Goal: Task Accomplishment & Management: Complete application form

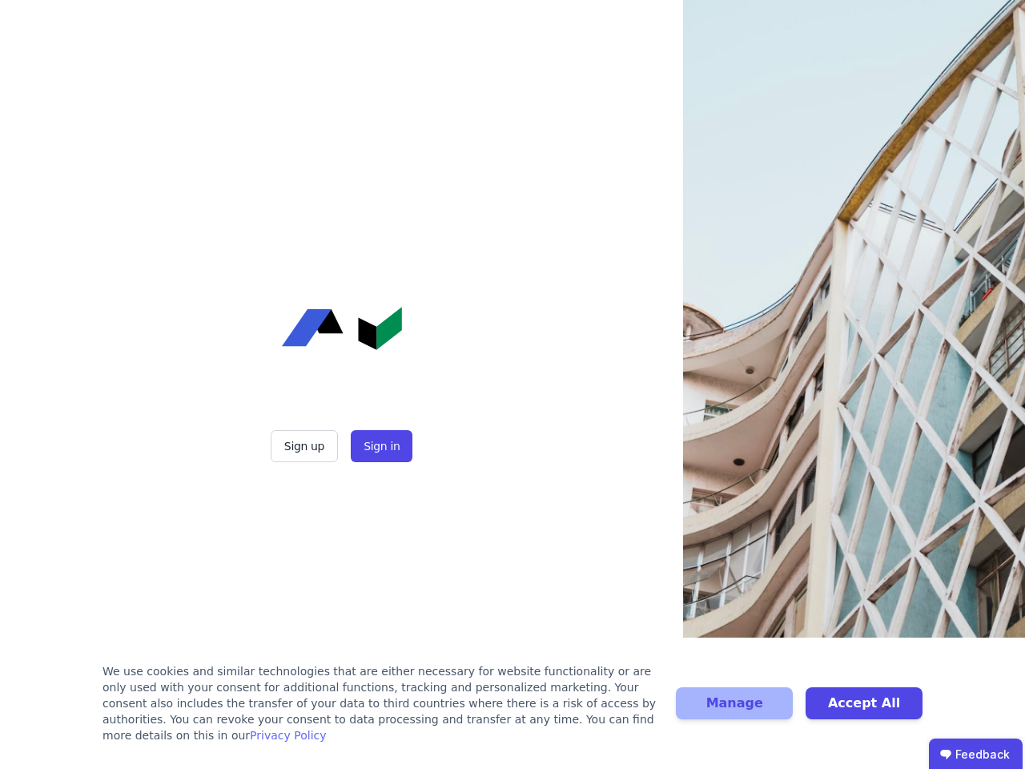
click at [513, 385] on div "Sign up Sign in" at bounding box center [342, 384] width 401 height 769
click at [306, 446] on button "Sign up" at bounding box center [304, 446] width 67 height 32
click at [380, 446] on button "Sign in" at bounding box center [382, 446] width 62 height 32
click at [513, 711] on div "We use cookies and similar technologies that are either necessary for website f…" at bounding box center [380, 703] width 554 height 80
click at [735, 711] on button "Manage" at bounding box center [734, 703] width 117 height 32
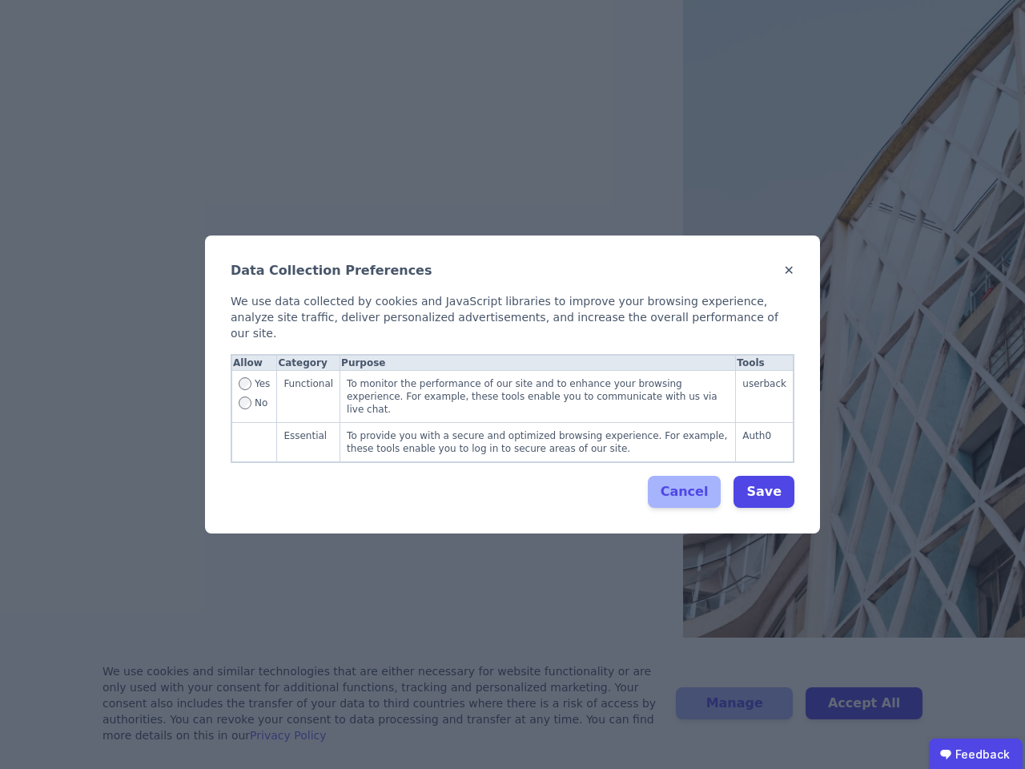
click at [864, 711] on div "Data Collection Preferences ✕ We use data collected by cookies and JavaScript l…" at bounding box center [512, 384] width 1025 height 769
click at [976, 754] on ubdiv "Feedback" at bounding box center [976, 755] width 94 height 32
